Goal: Information Seeking & Learning: Learn about a topic

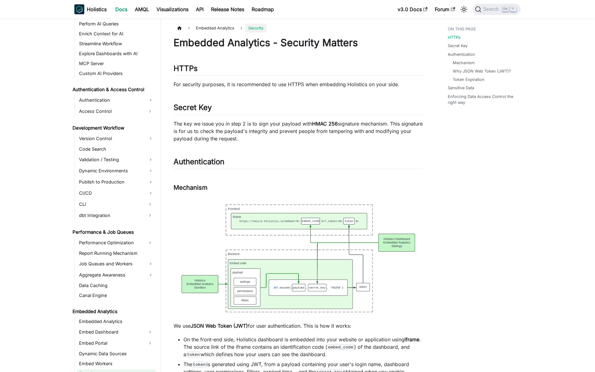
scroll to position [445, 0]
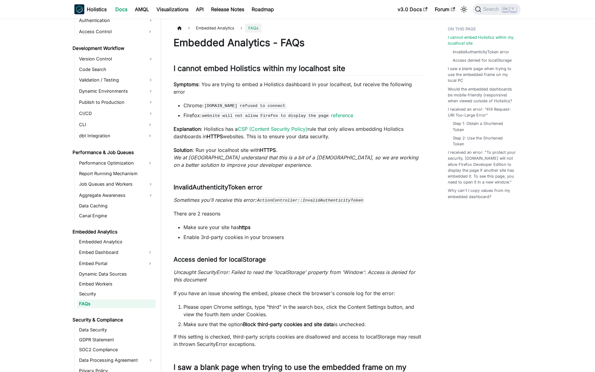
scroll to position [455, 0]
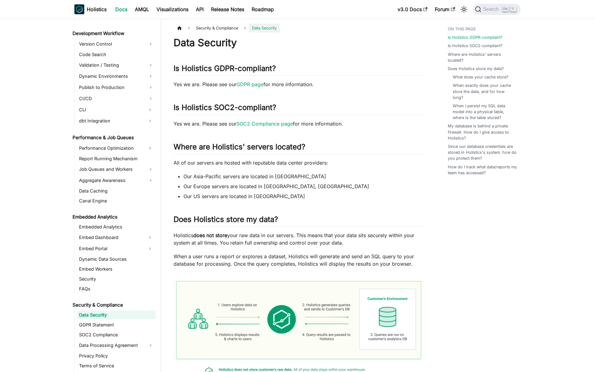
scroll to position [481, 0]
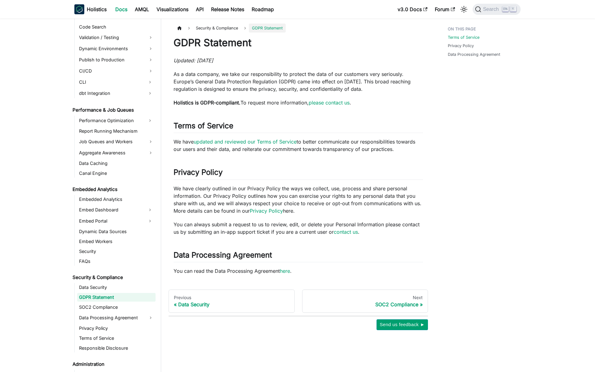
scroll to position [490, 0]
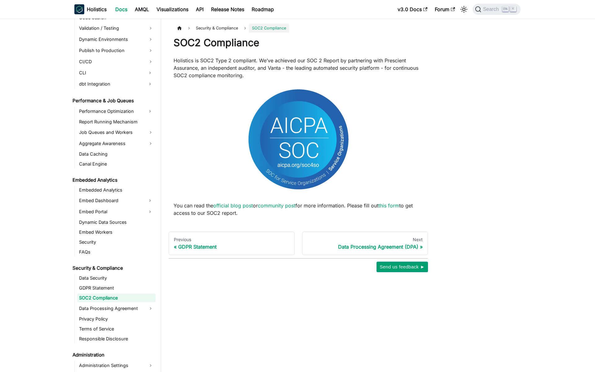
scroll to position [500, 0]
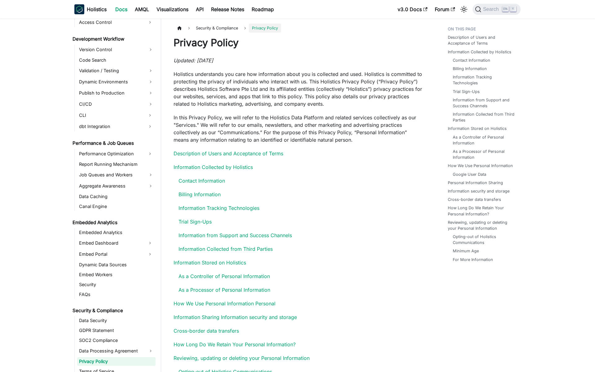
scroll to position [521, 0]
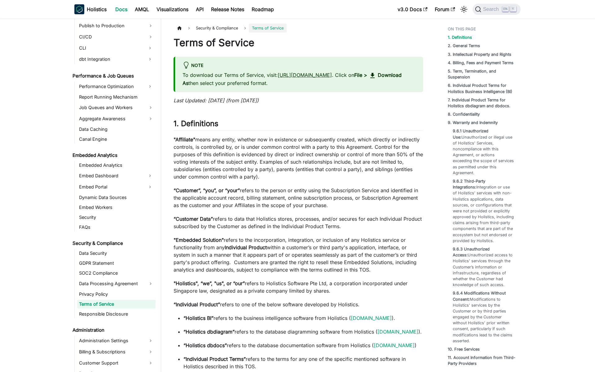
scroll to position [531, 0]
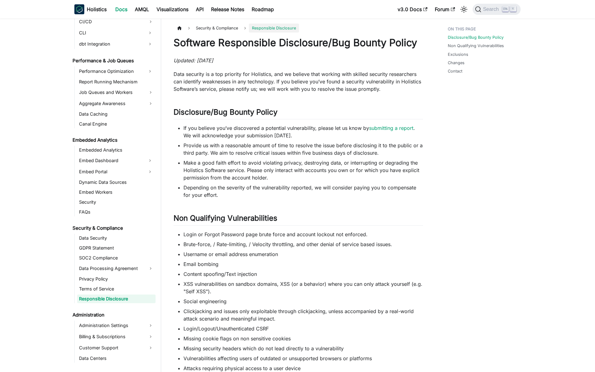
scroll to position [541, 0]
